Goal: Navigation & Orientation: Find specific page/section

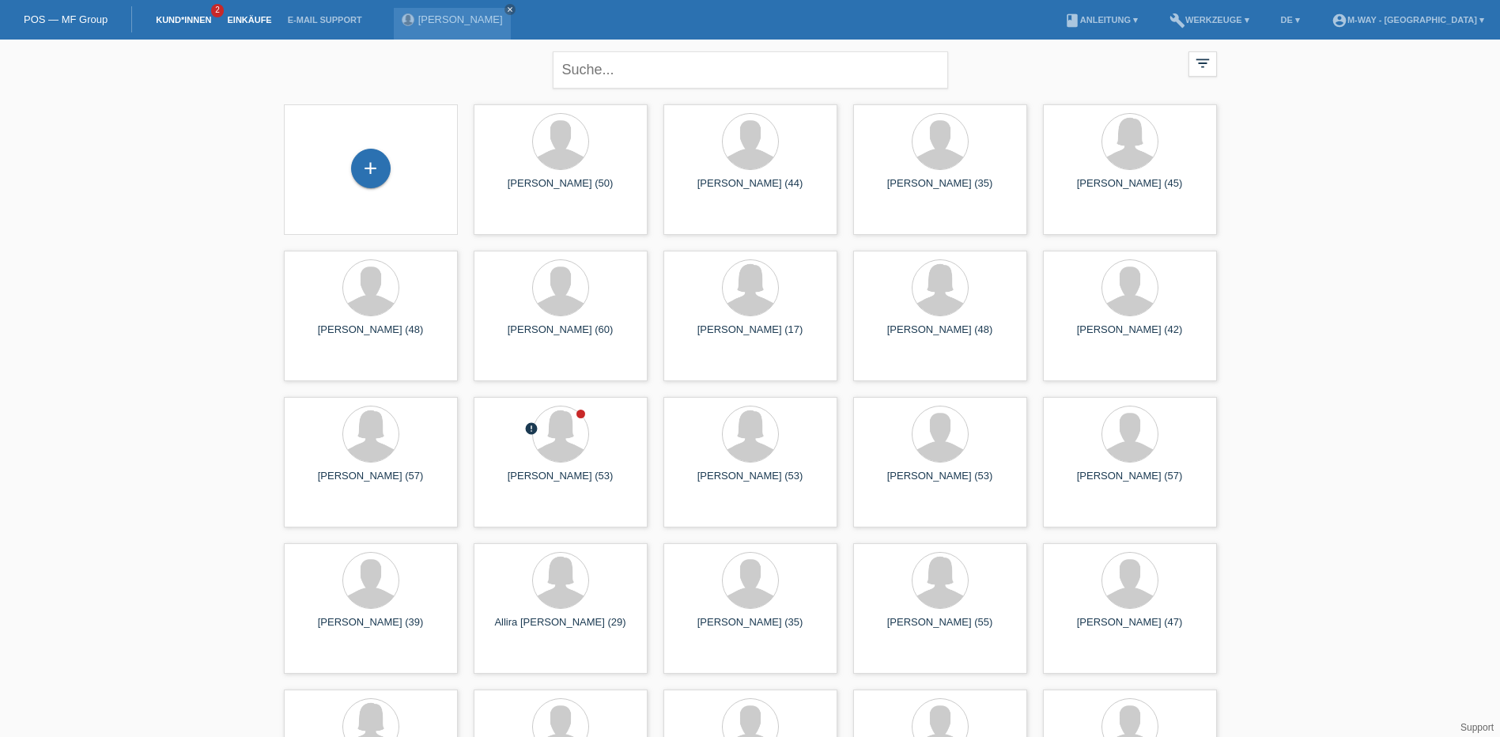
click at [244, 20] on link "Einkäufe" at bounding box center [249, 19] width 60 height 9
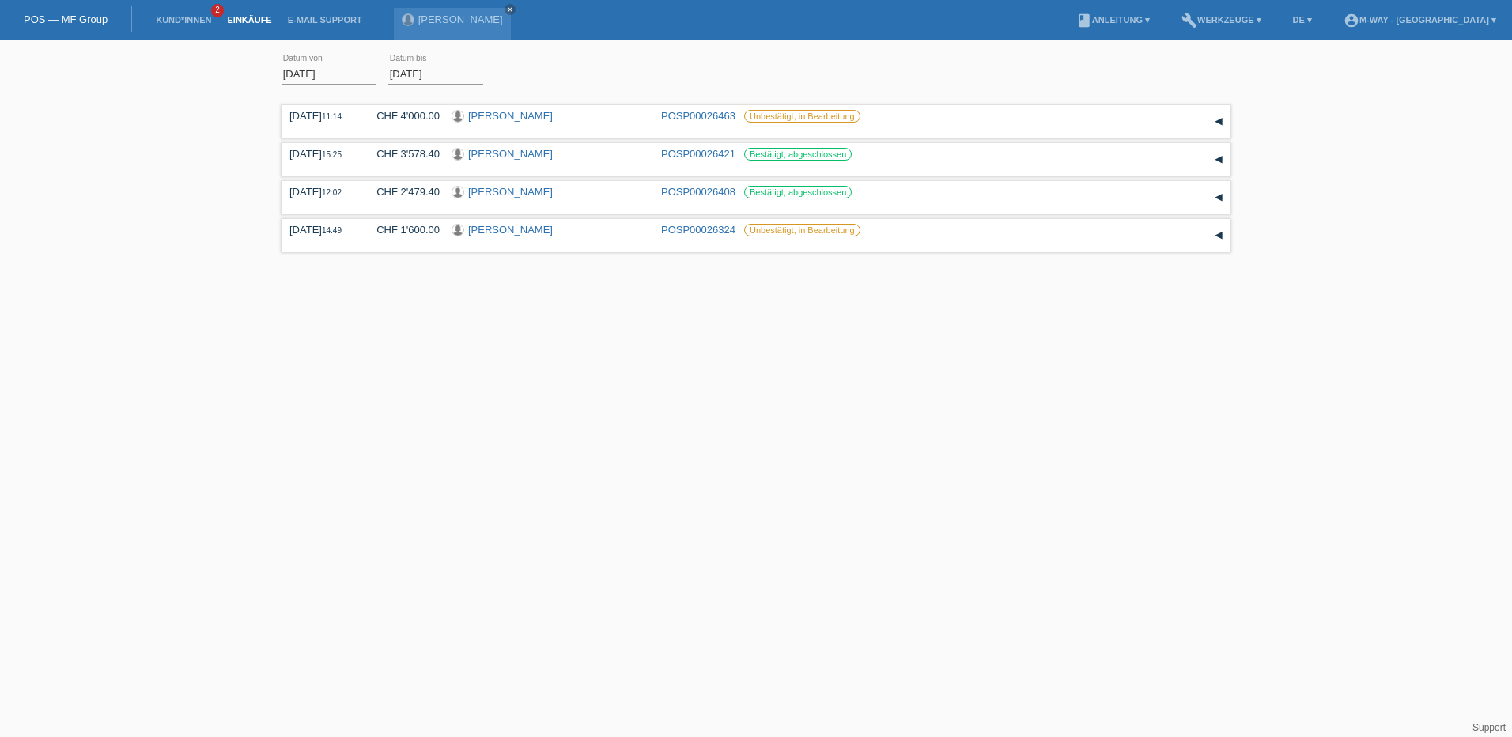
click at [32, 22] on link "POS — MF Group" at bounding box center [66, 19] width 84 height 12
